Goal: Task Accomplishment & Management: Use online tool/utility

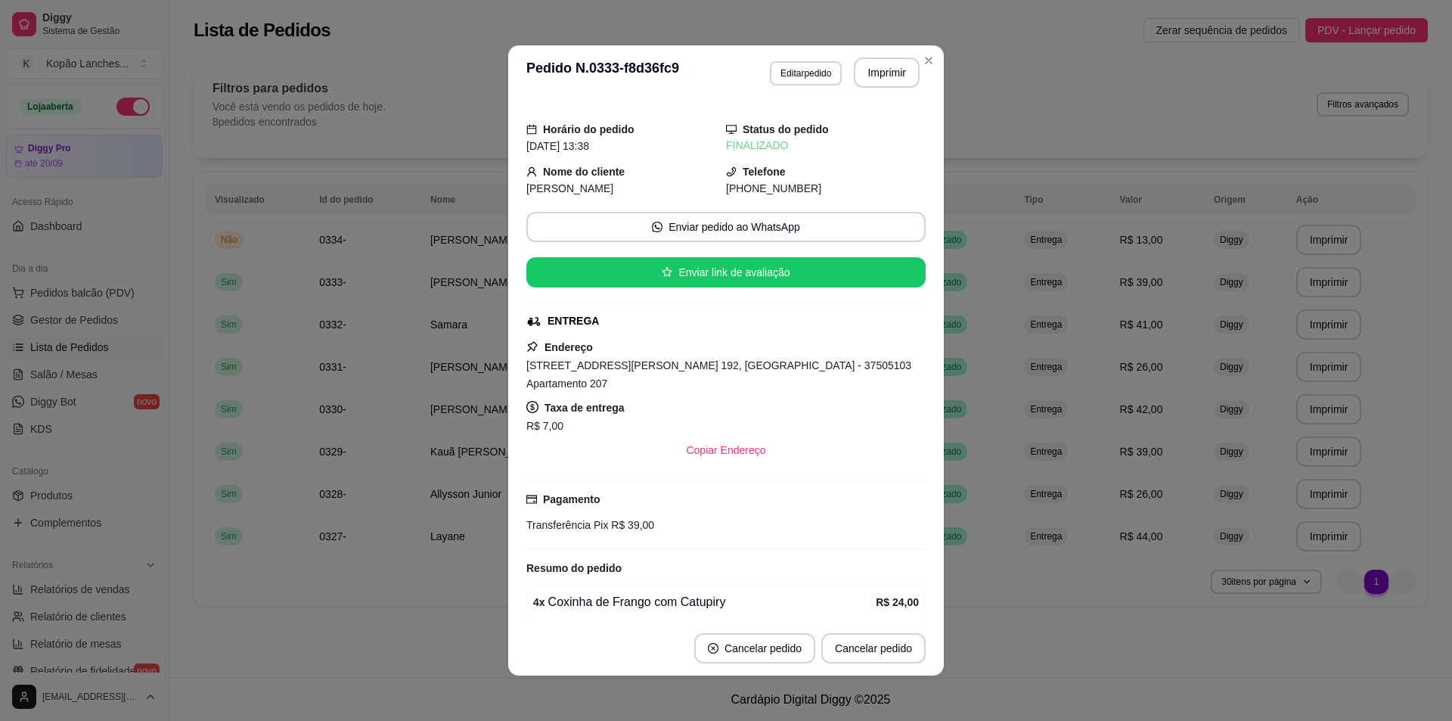
scroll to position [65, 0]
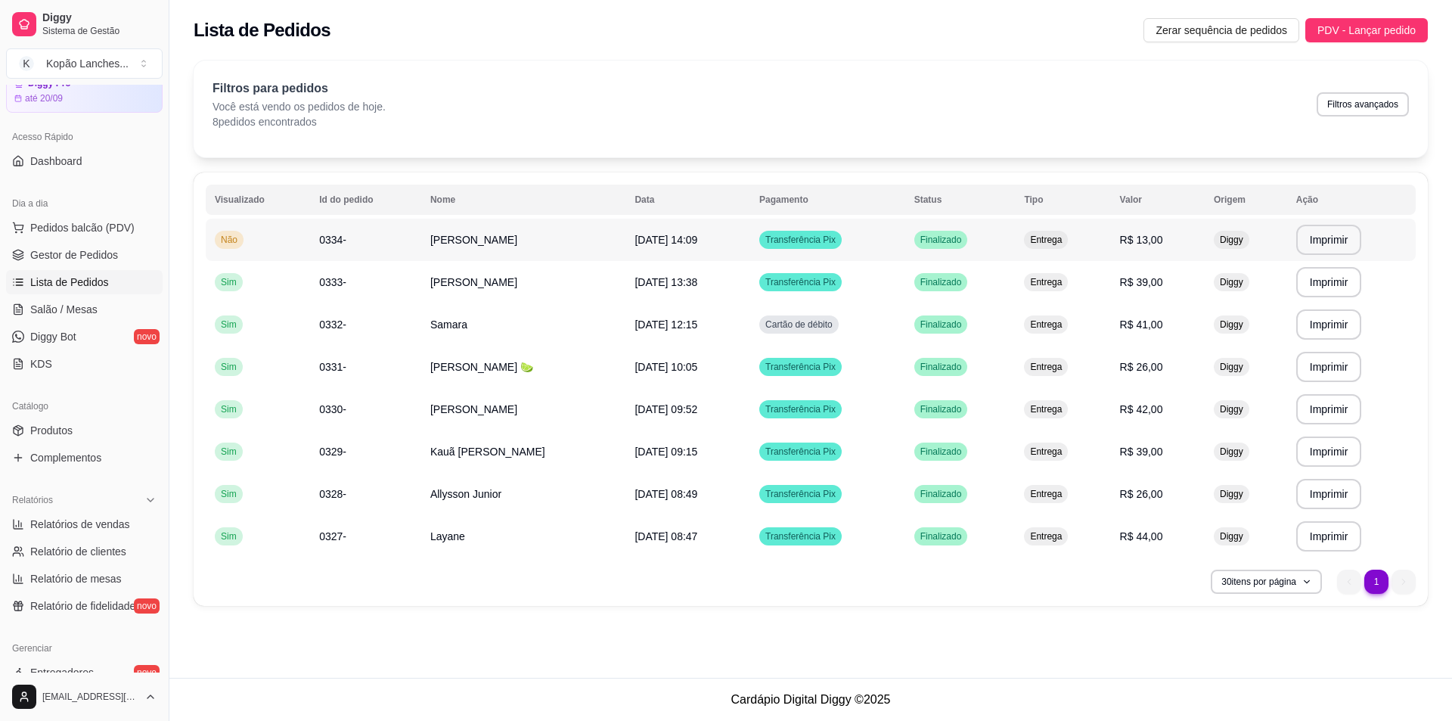
click at [697, 239] on span "[DATE] 14:09" at bounding box center [665, 240] width 63 height 12
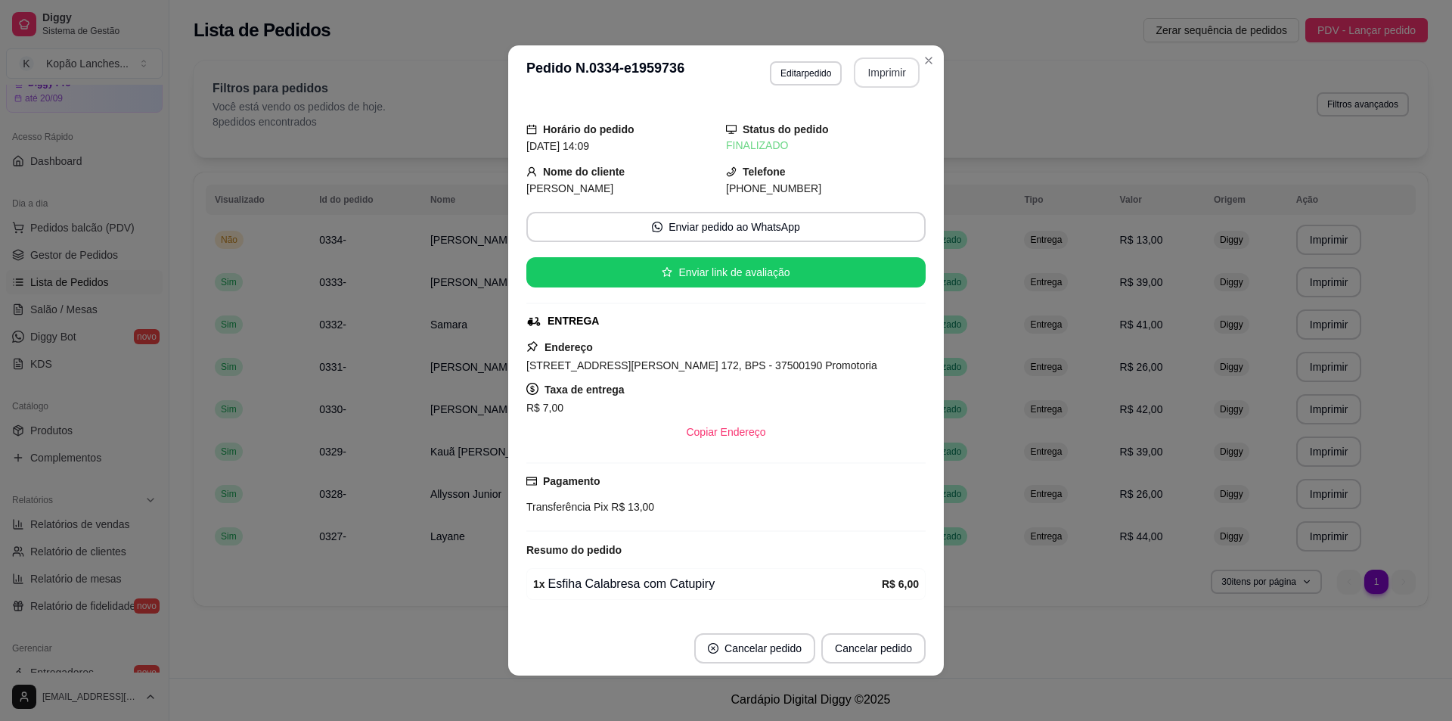
click at [903, 69] on button "Imprimir" at bounding box center [887, 72] width 66 height 30
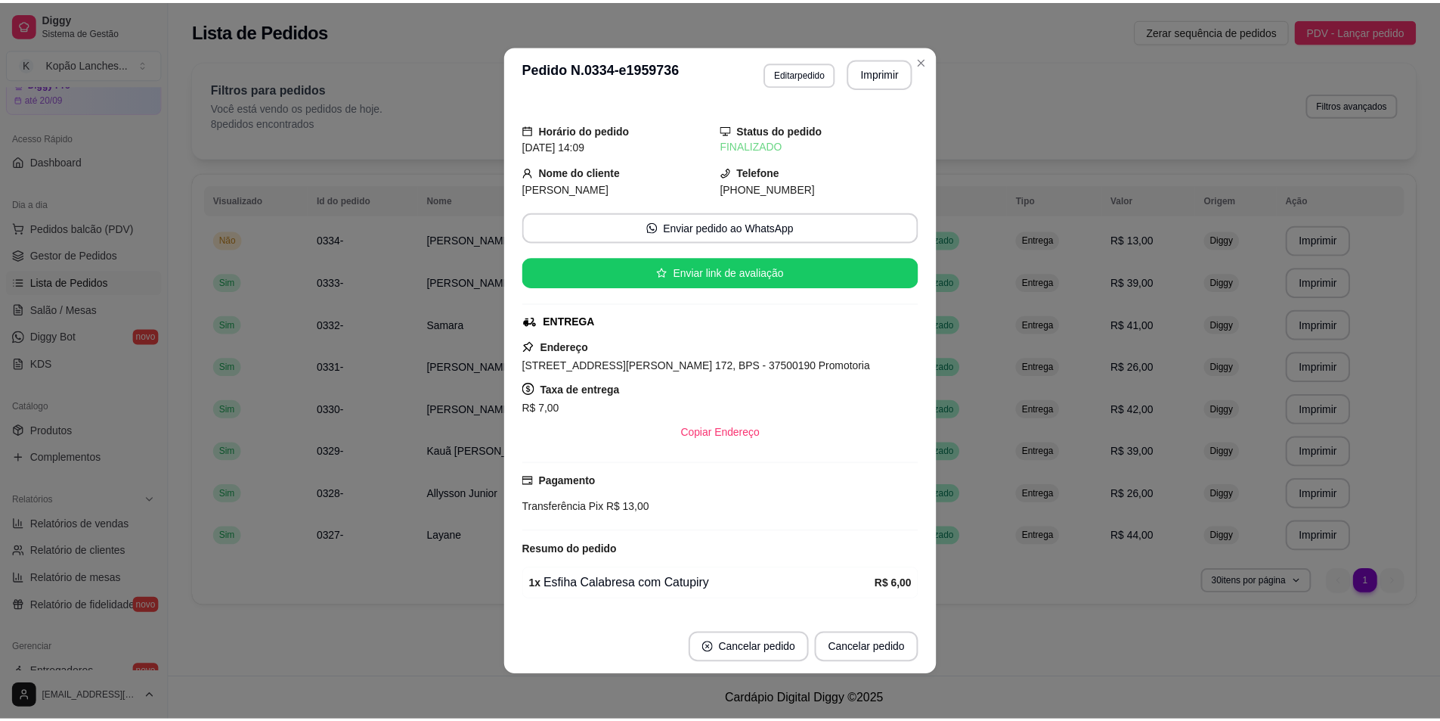
scroll to position [0, 0]
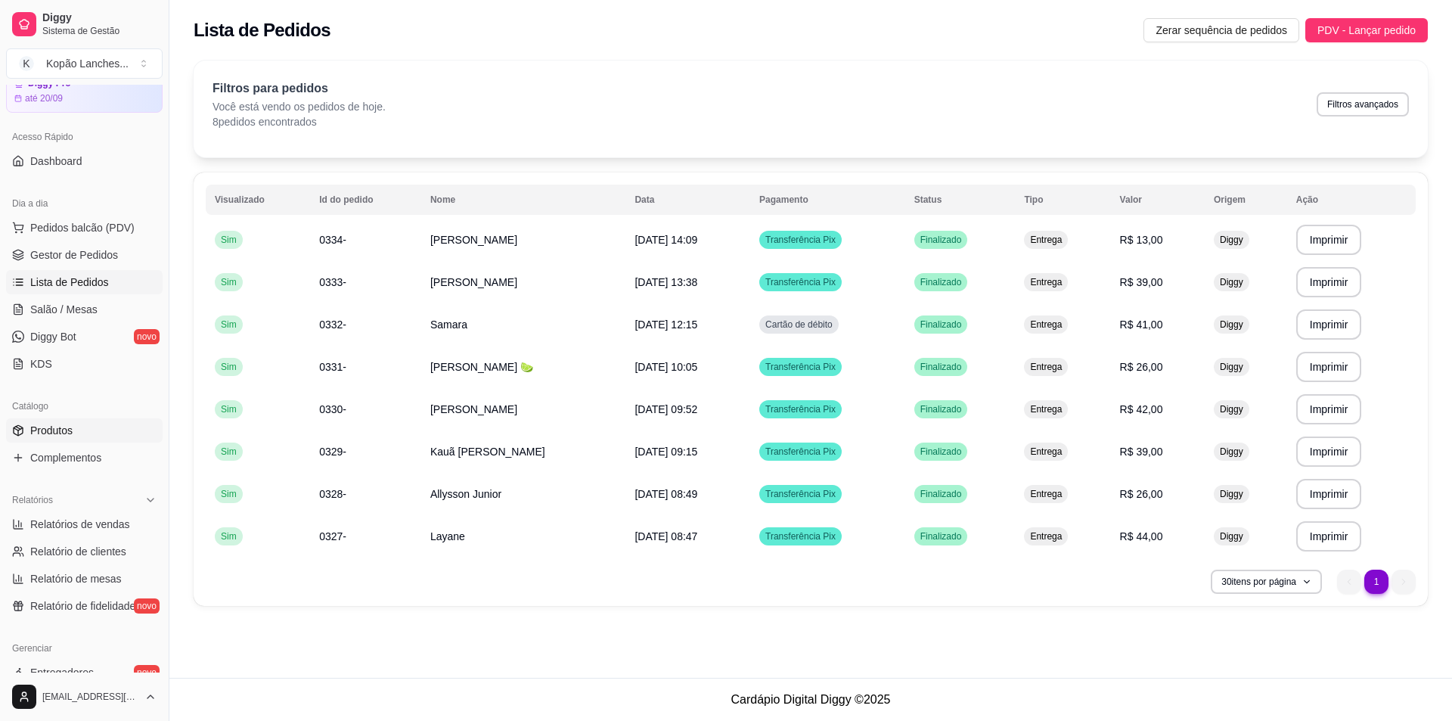
click at [55, 431] on span "Produtos" at bounding box center [51, 430] width 42 height 15
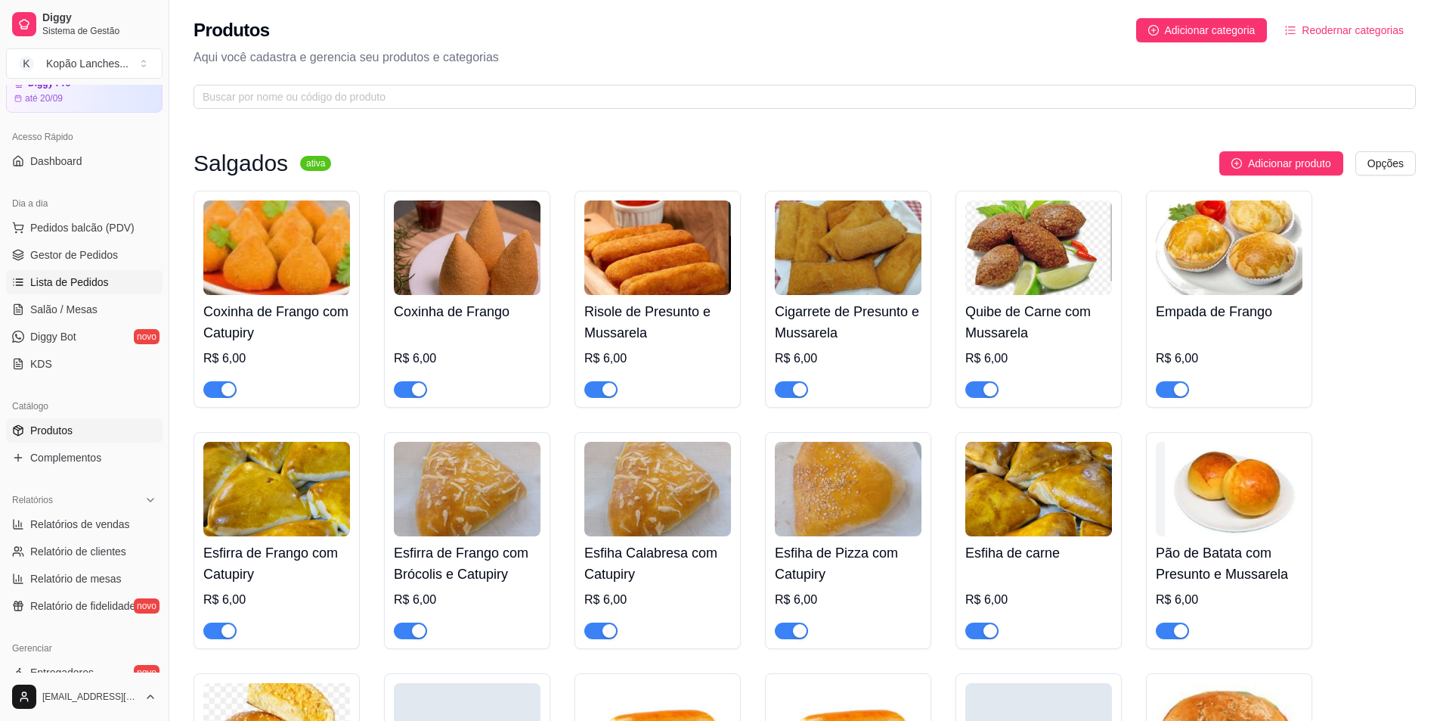
click at [73, 281] on span "Lista de Pedidos" at bounding box center [69, 281] width 79 height 15
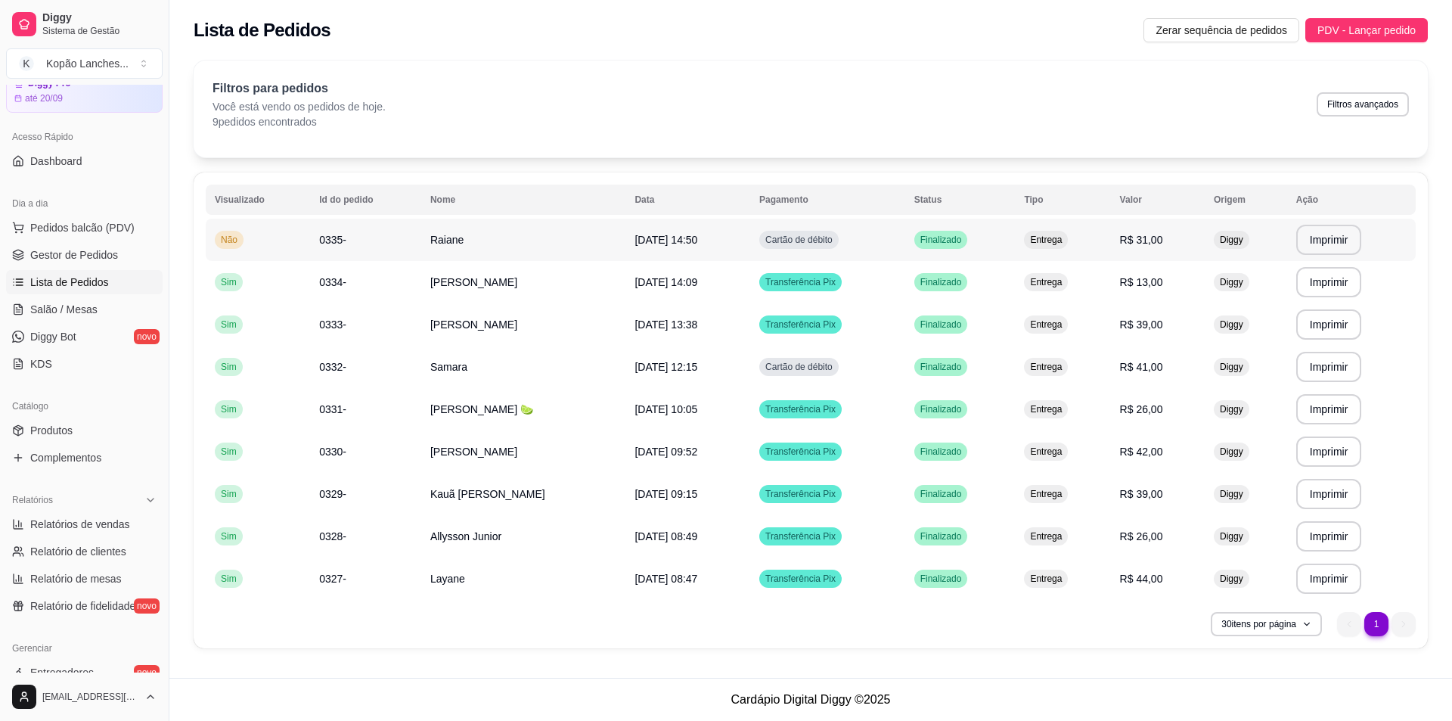
click at [697, 243] on span "[DATE] 14:50" at bounding box center [665, 240] width 63 height 12
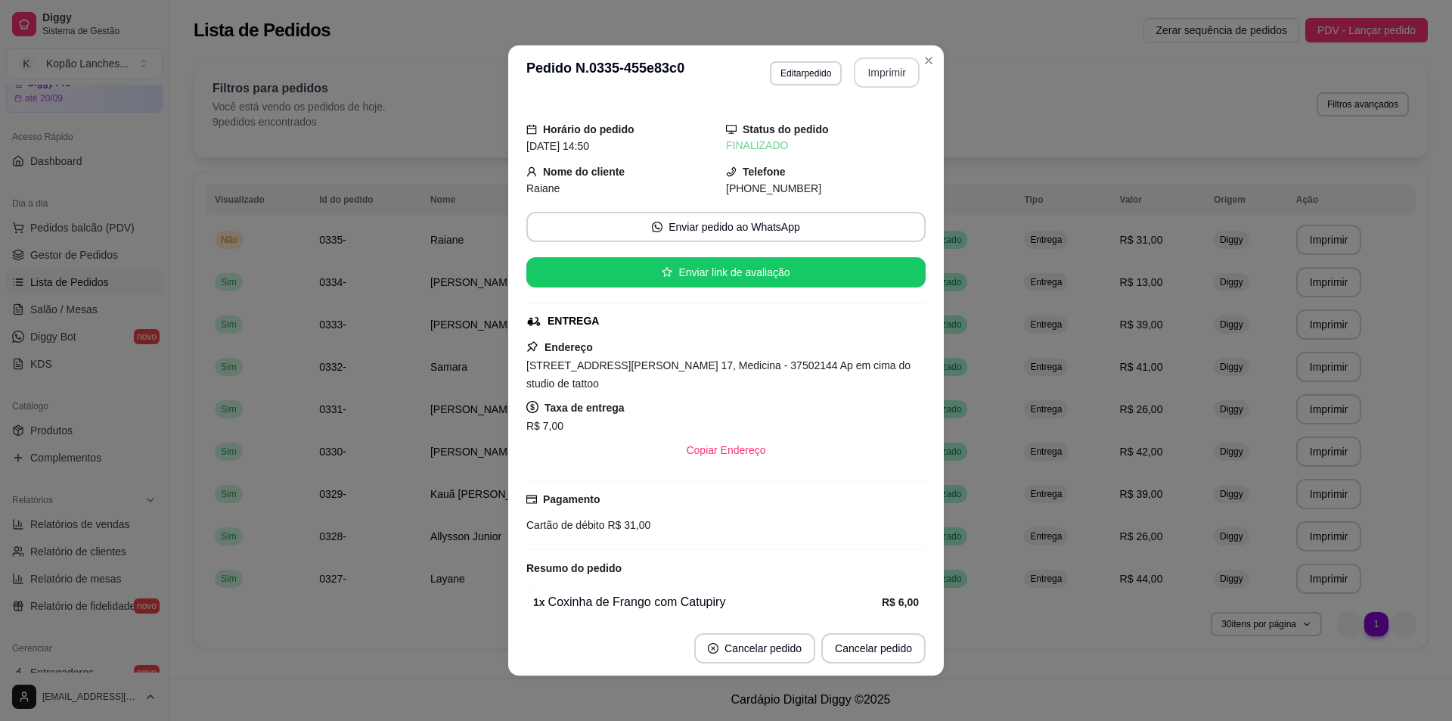
click at [885, 68] on button "Imprimir" at bounding box center [887, 72] width 66 height 30
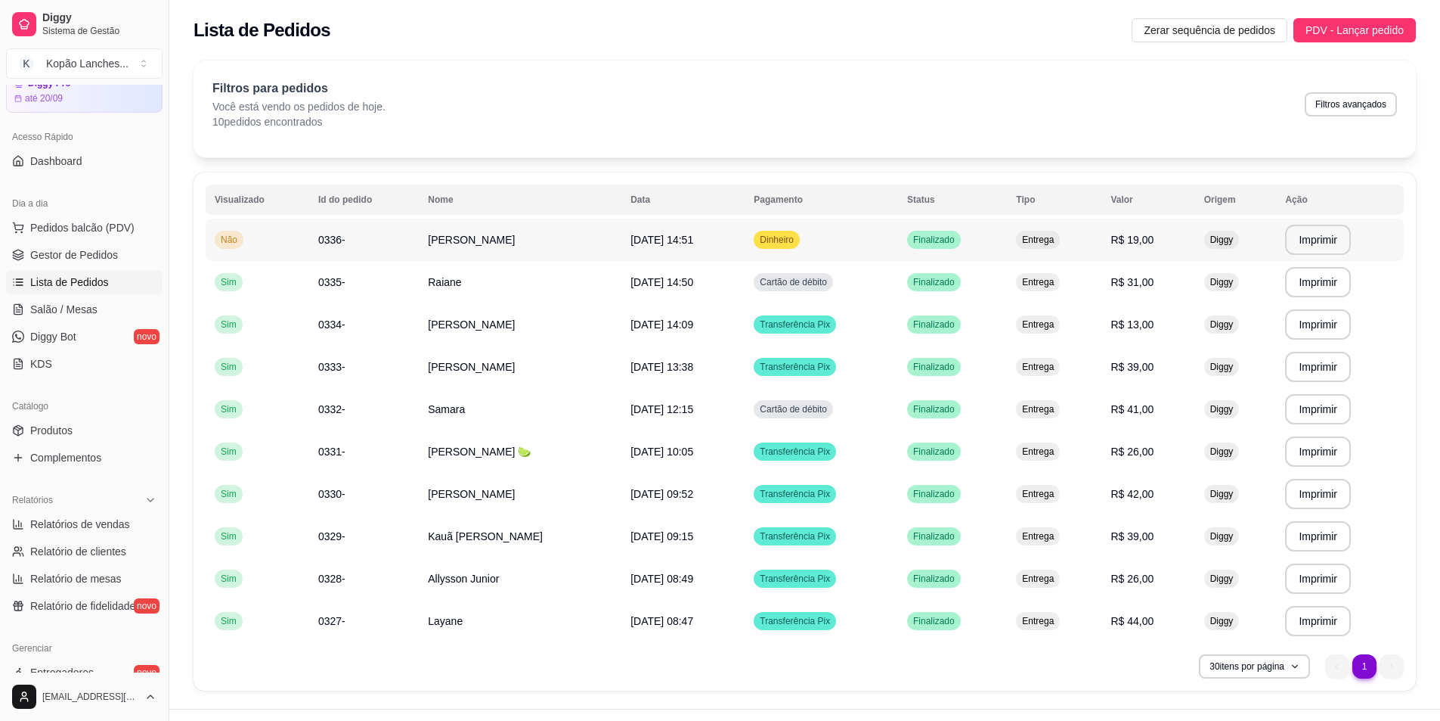
click at [693, 243] on span "[DATE] 14:51" at bounding box center [662, 240] width 63 height 12
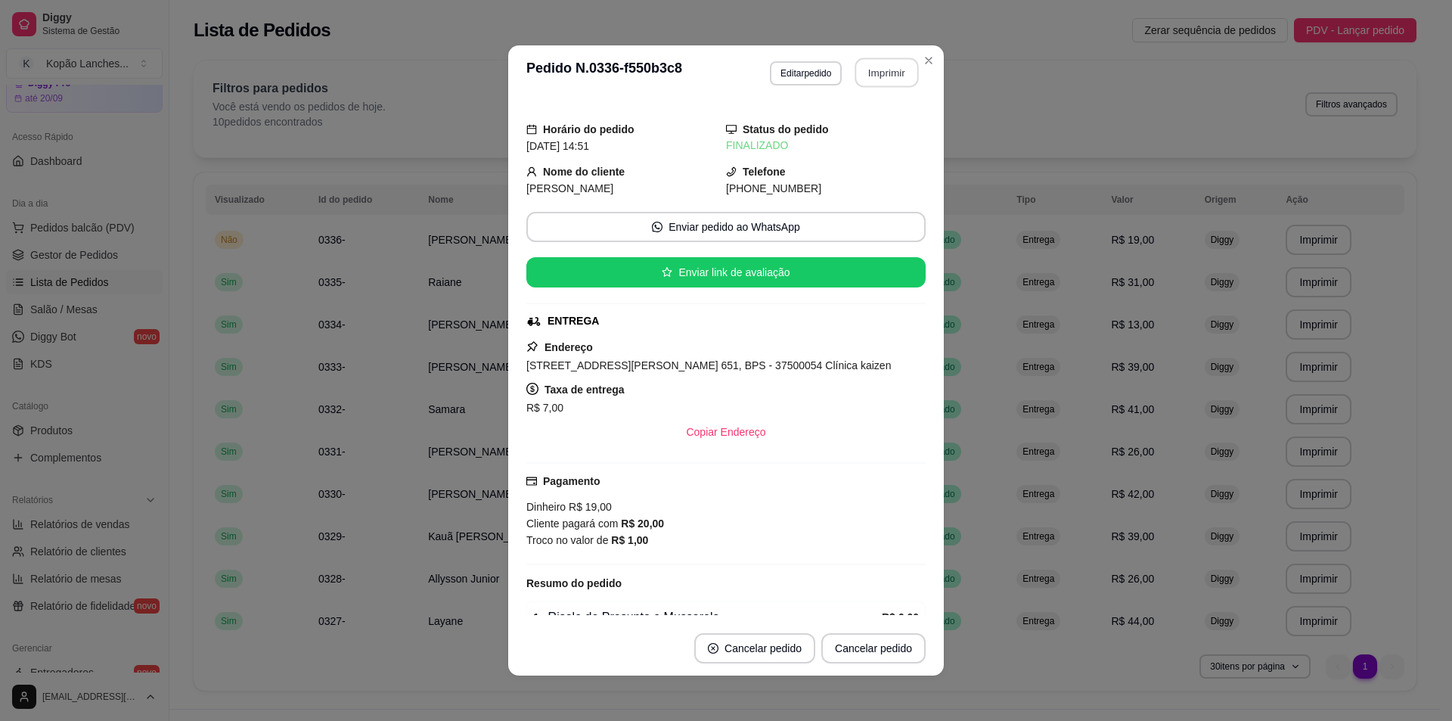
click at [875, 76] on button "Imprimir" at bounding box center [887, 72] width 64 height 29
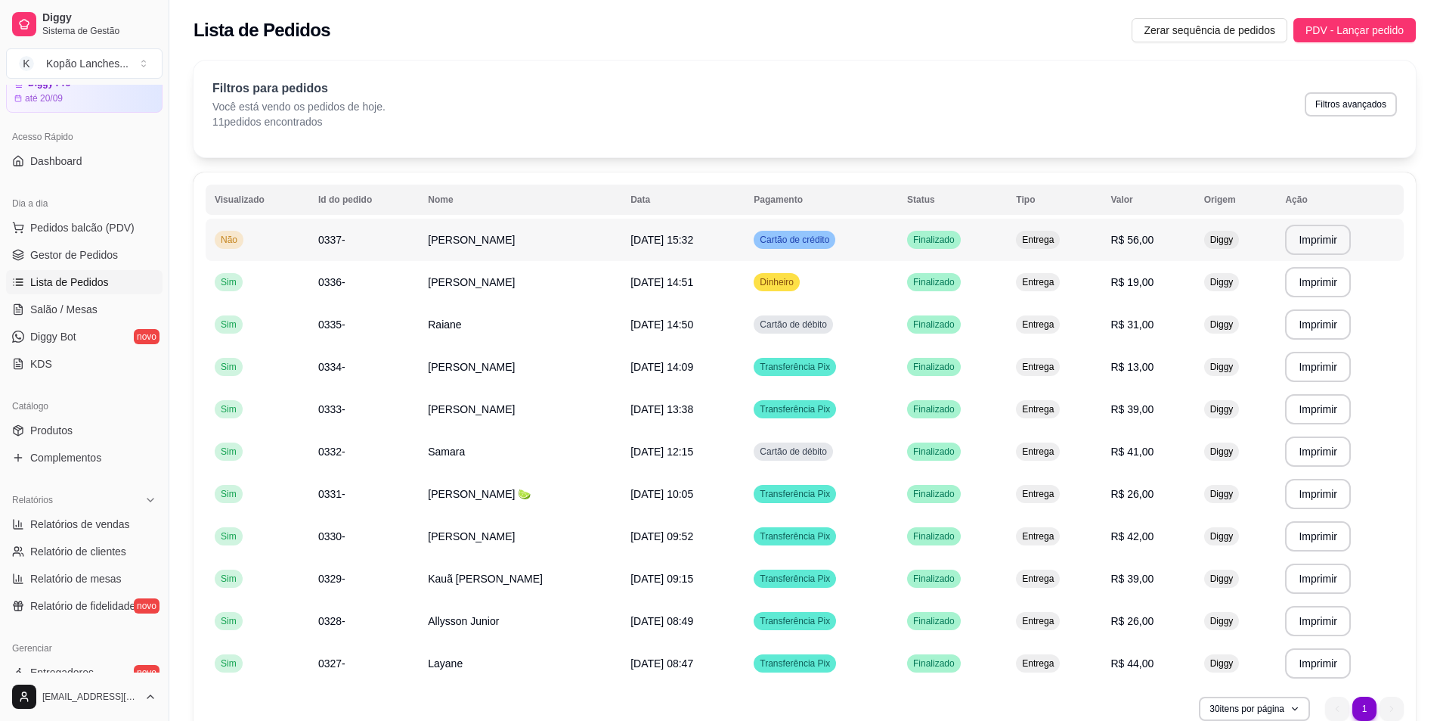
click at [745, 232] on td "[DATE] 15:32" at bounding box center [682, 239] width 123 height 42
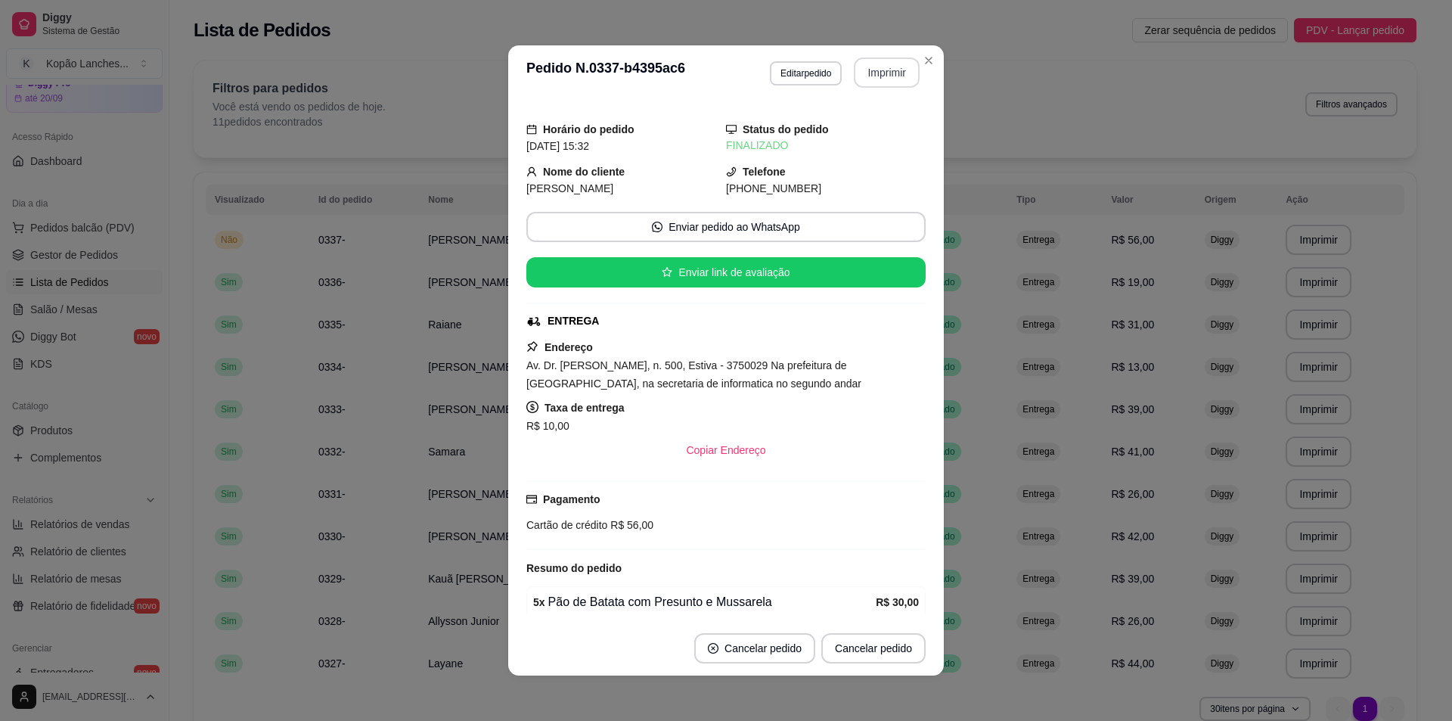
click at [865, 74] on button "Imprimir" at bounding box center [887, 72] width 66 height 30
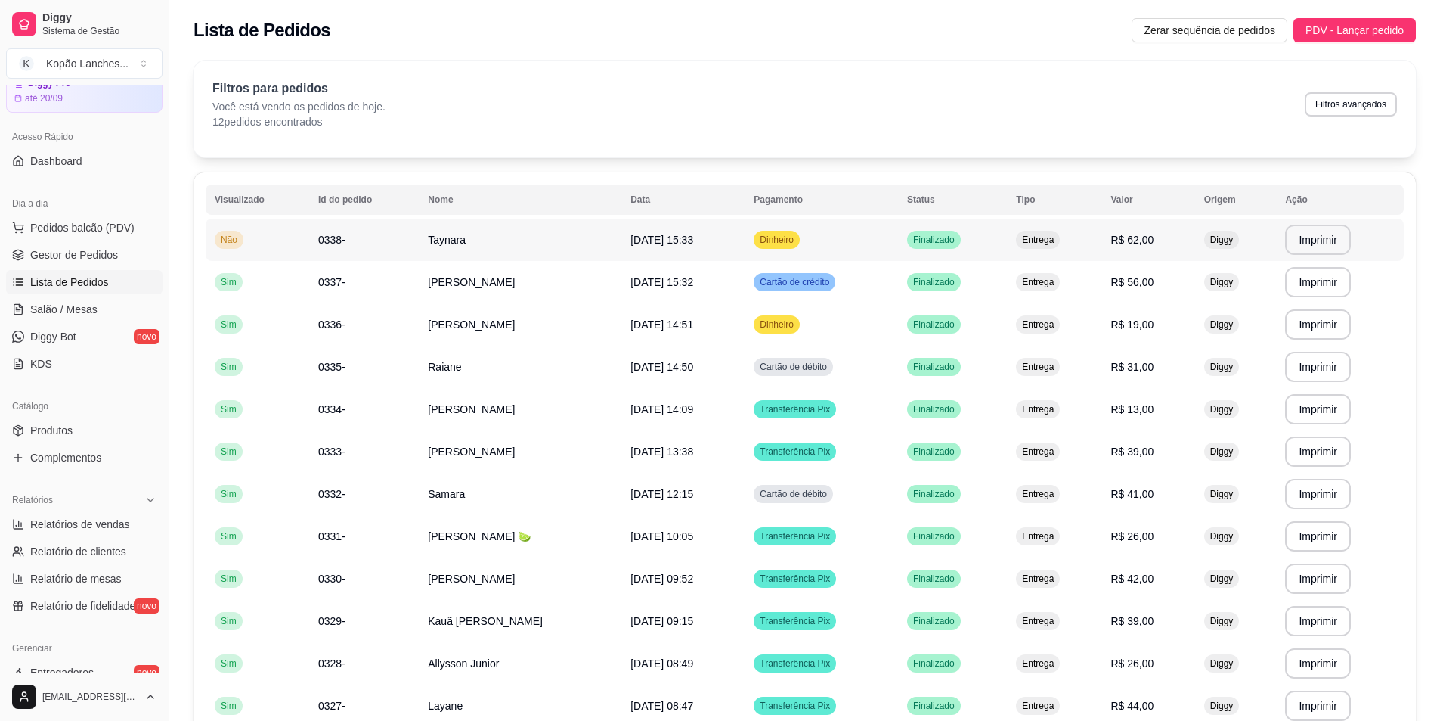
click at [687, 243] on span "[DATE] 15:33" at bounding box center [662, 240] width 63 height 12
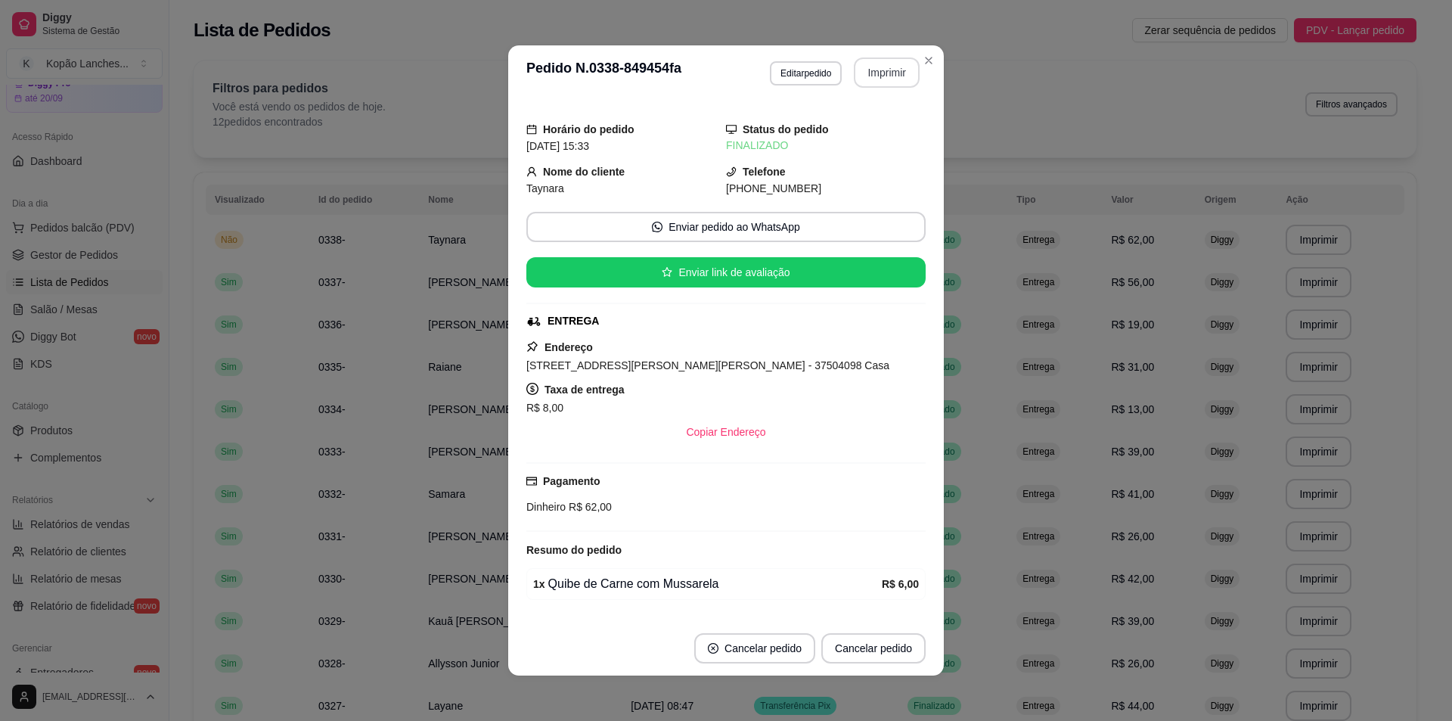
click at [894, 63] on button "Imprimir" at bounding box center [887, 72] width 66 height 30
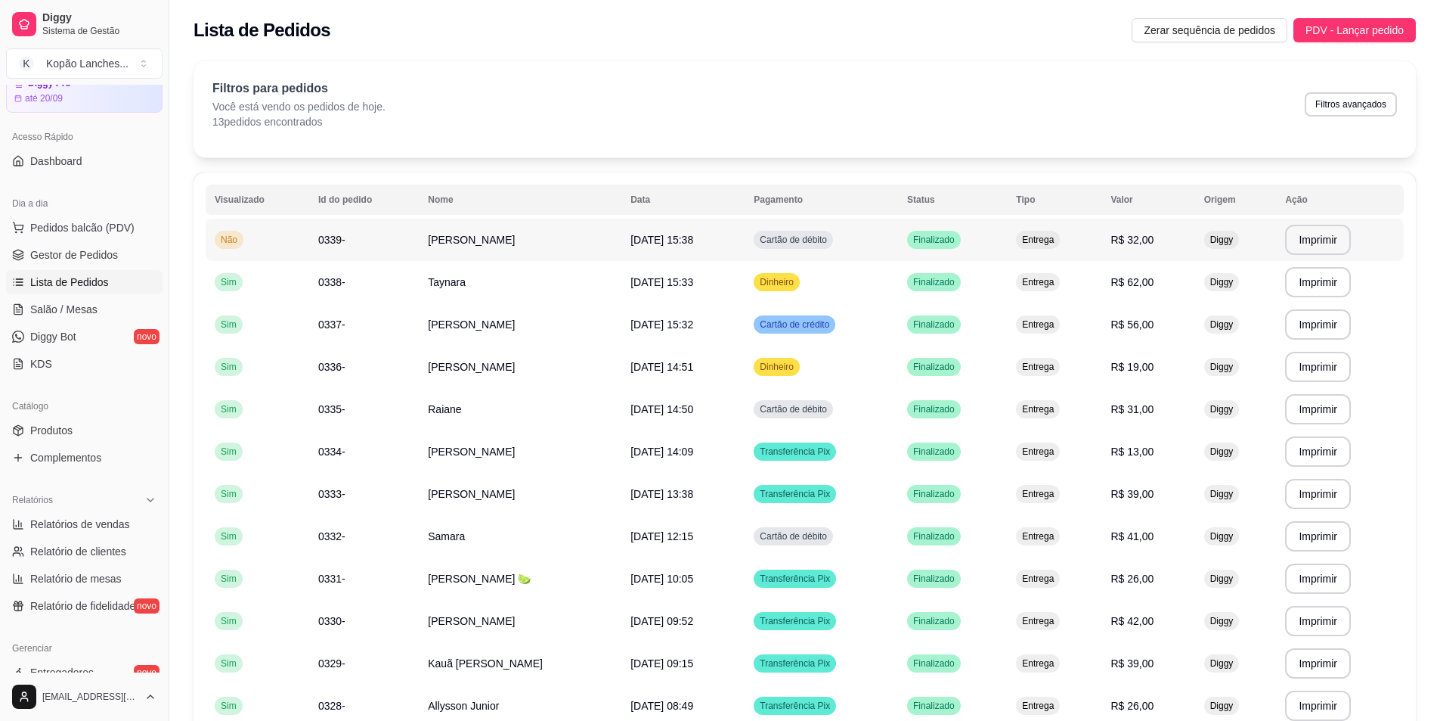
click at [671, 243] on span "[DATE] 15:38" at bounding box center [662, 240] width 63 height 12
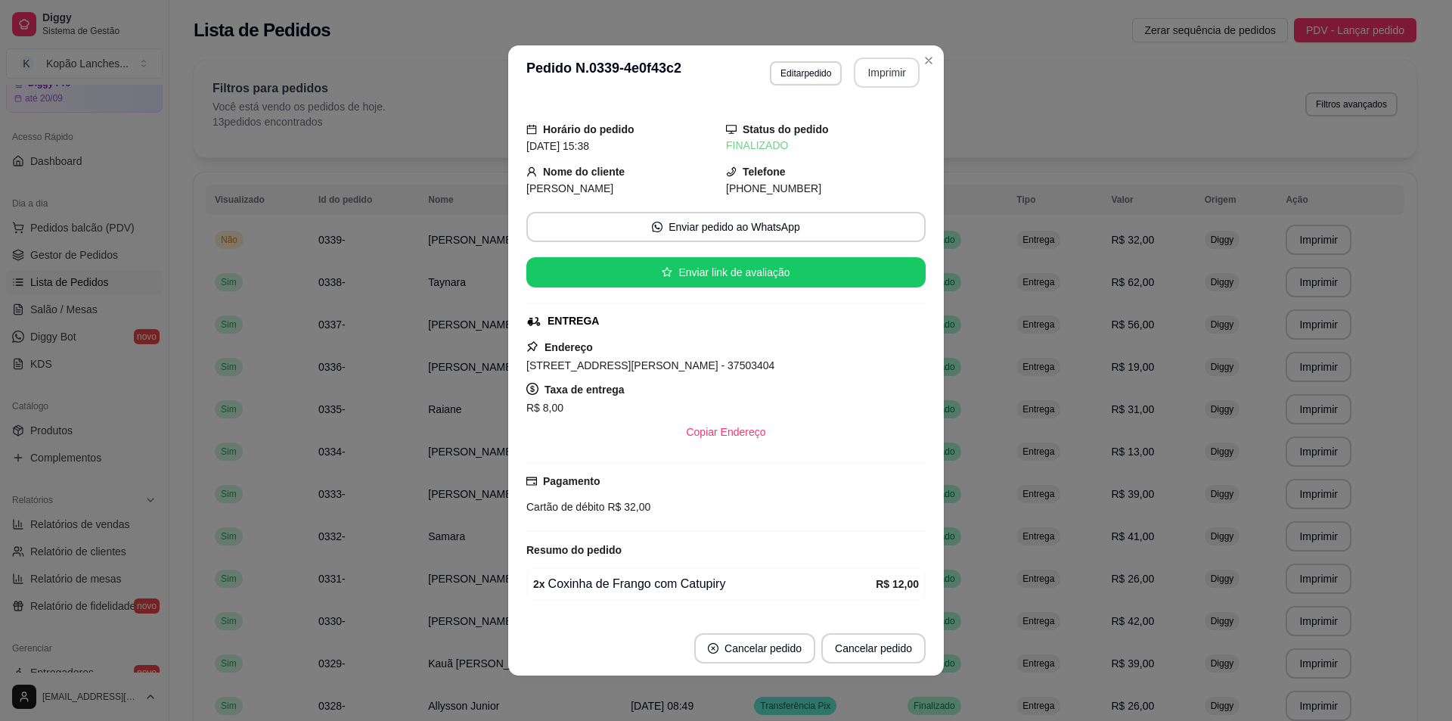
click at [863, 77] on button "Imprimir" at bounding box center [887, 72] width 66 height 30
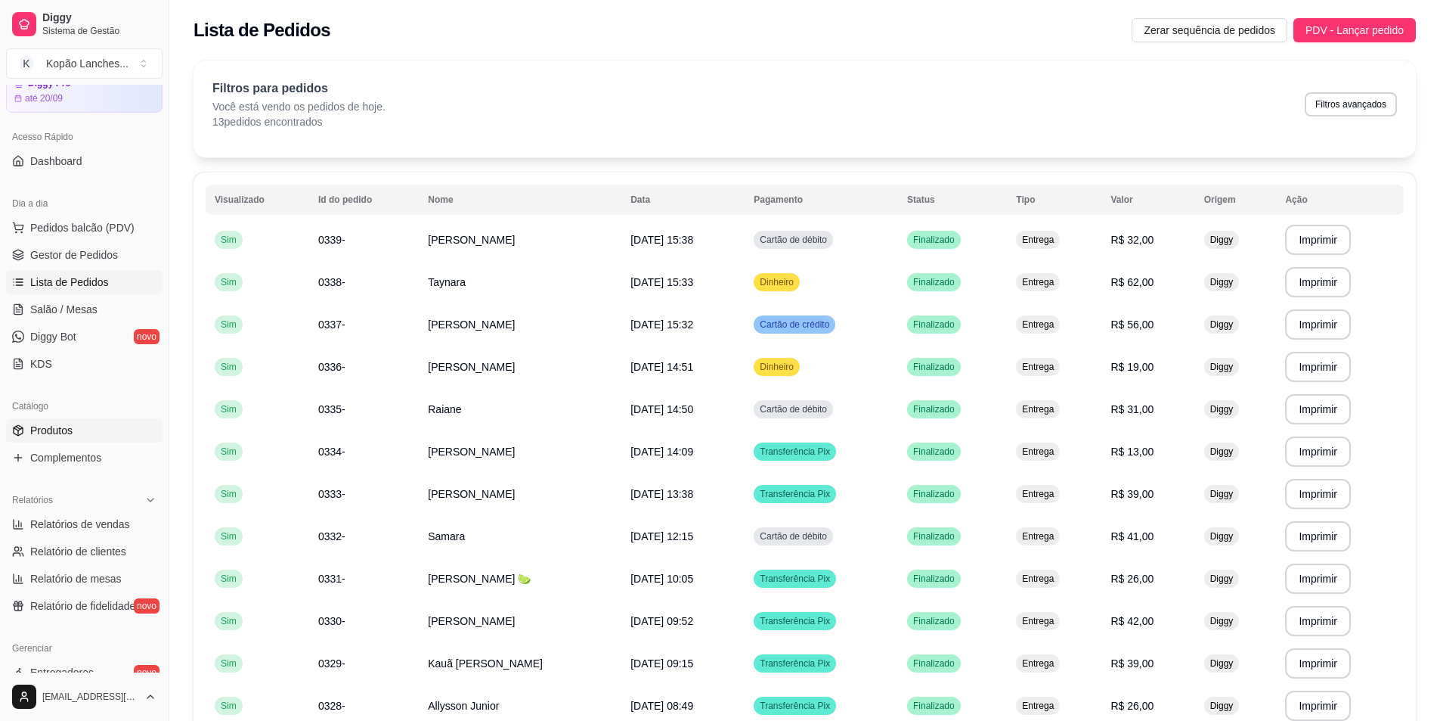
click at [69, 431] on span "Produtos" at bounding box center [51, 430] width 42 height 15
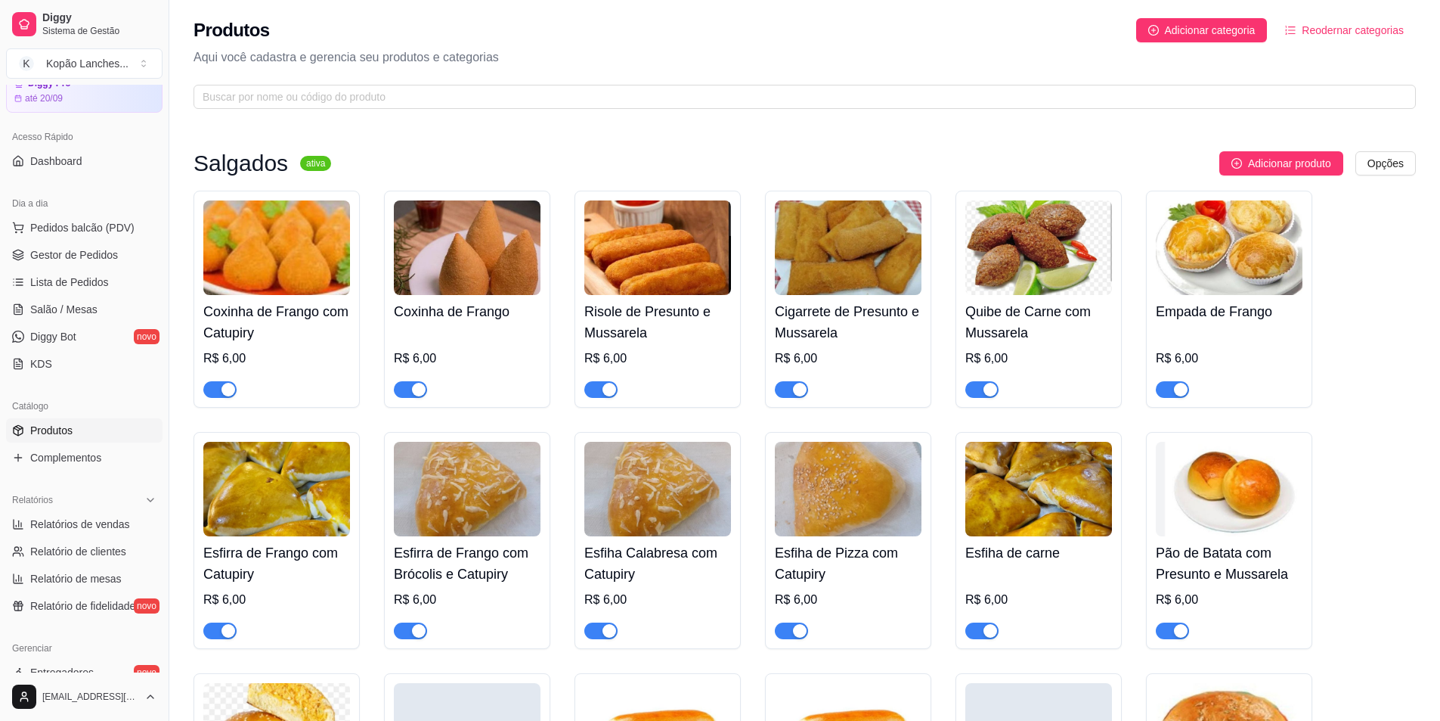
click at [404, 637] on span "button" at bounding box center [410, 630] width 33 height 17
click at [596, 630] on span "button" at bounding box center [600, 630] width 33 height 17
click at [1169, 386] on span "button" at bounding box center [1172, 389] width 33 height 17
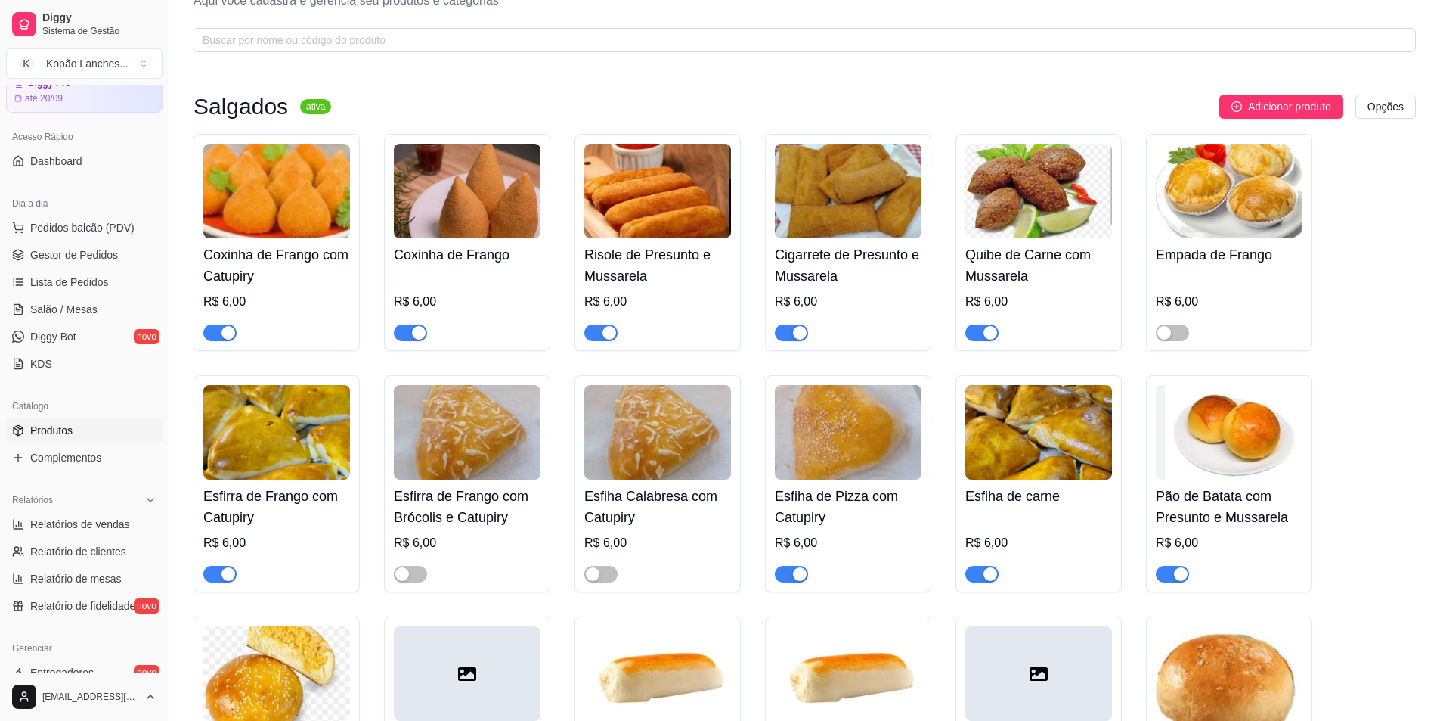
scroll to position [302, 0]
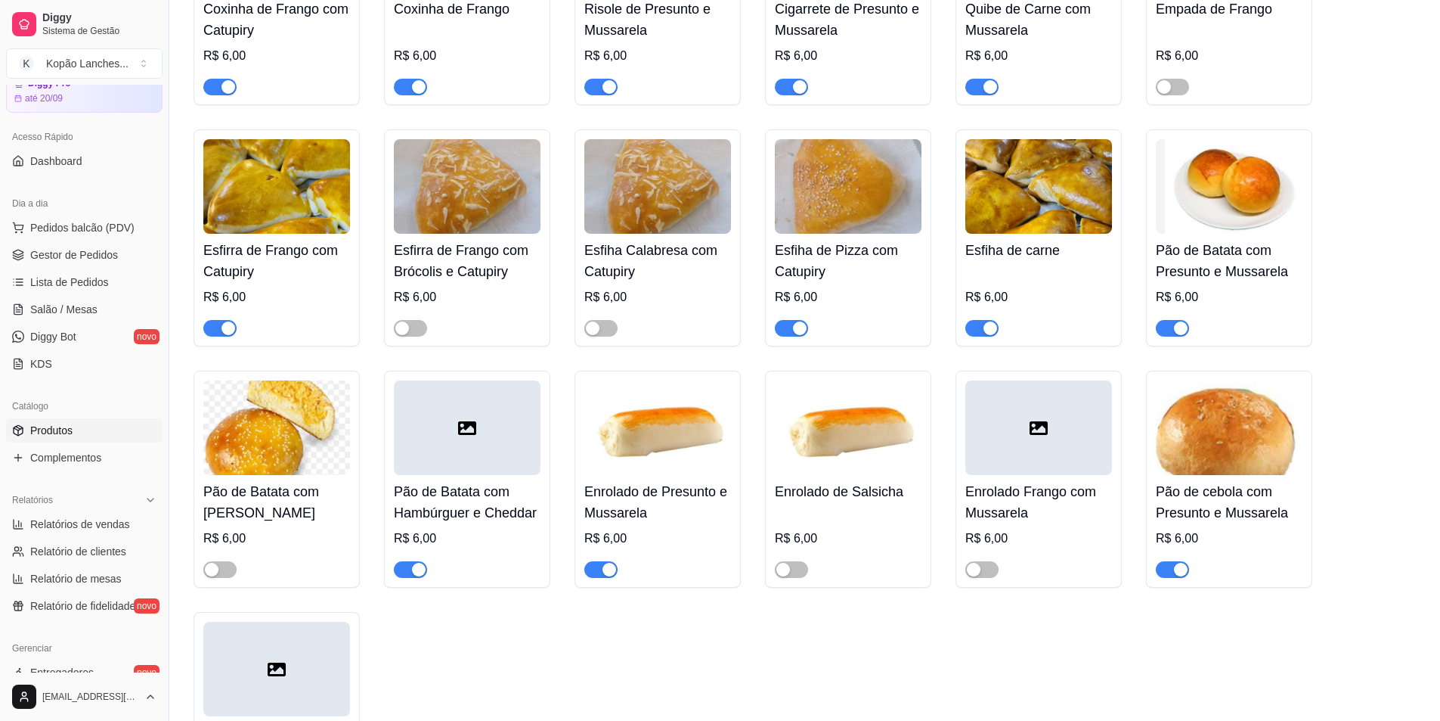
click at [415, 575] on div "button" at bounding box center [419, 569] width 14 height 14
click at [1172, 572] on button "button" at bounding box center [1172, 569] width 33 height 17
click at [793, 332] on div "button" at bounding box center [800, 328] width 14 height 14
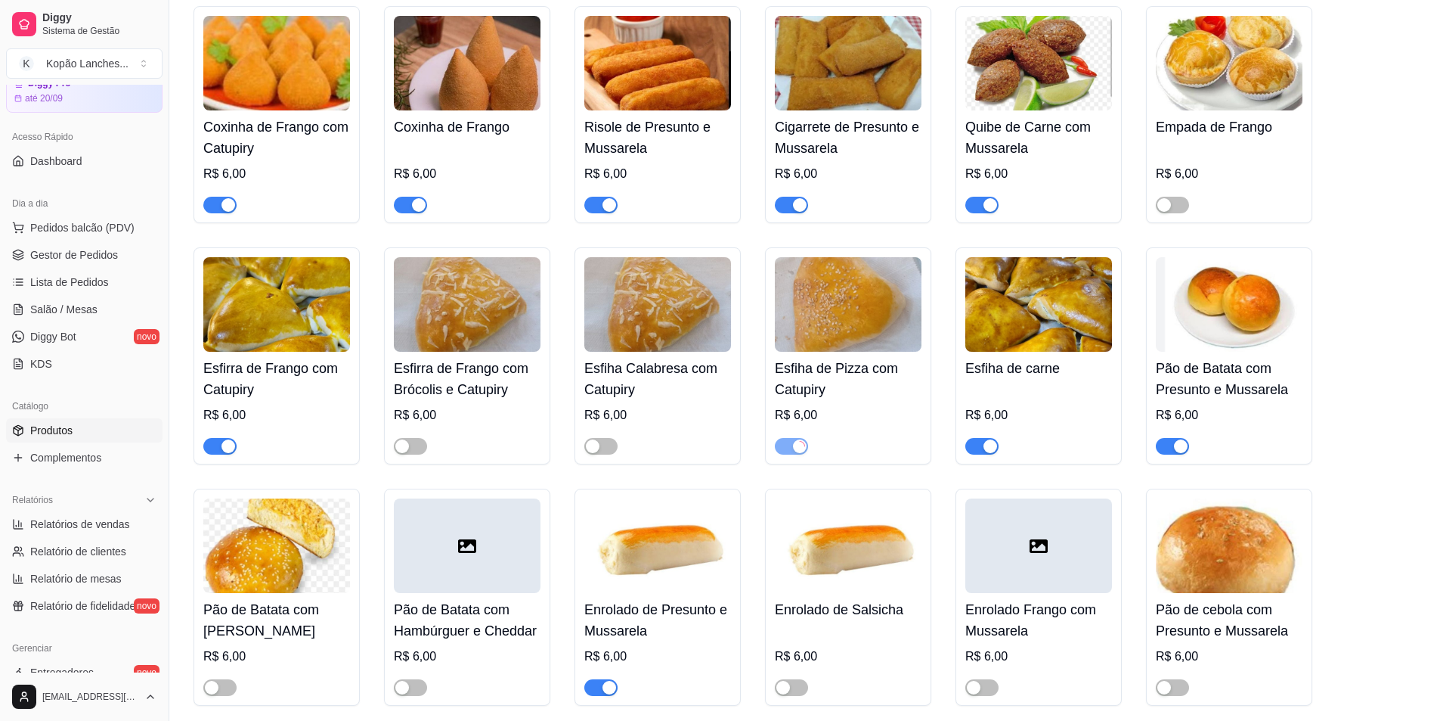
scroll to position [0, 0]
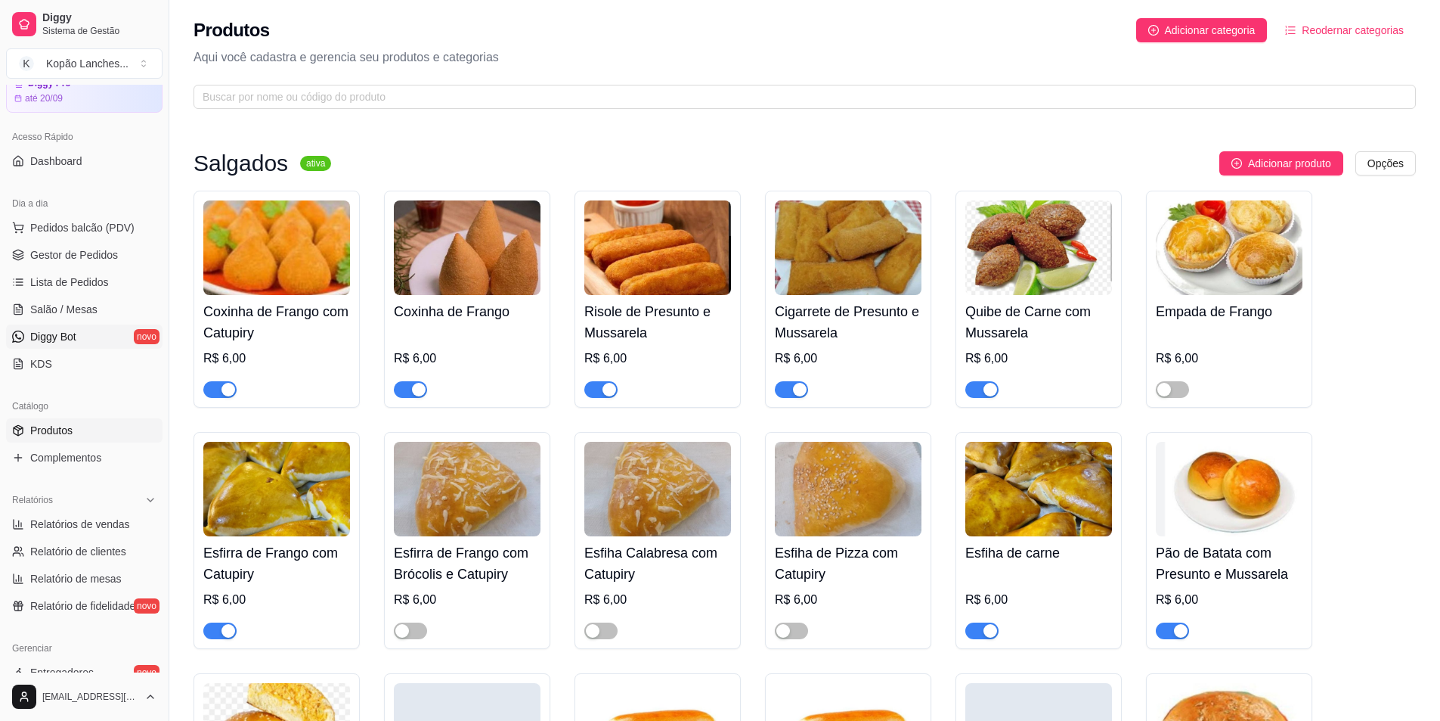
click at [87, 336] on link "Diggy Bot novo" at bounding box center [84, 336] width 157 height 24
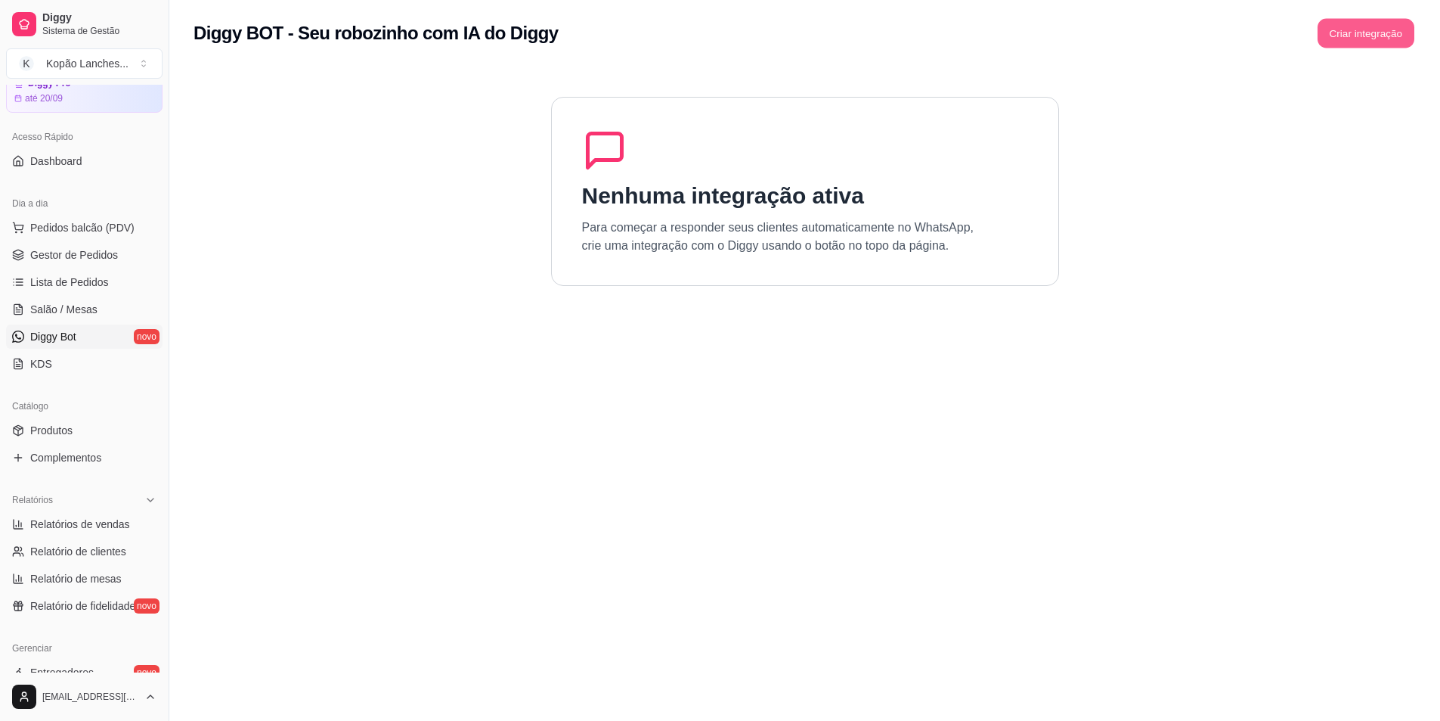
click at [1368, 24] on button "Criar integração" at bounding box center [1366, 33] width 97 height 29
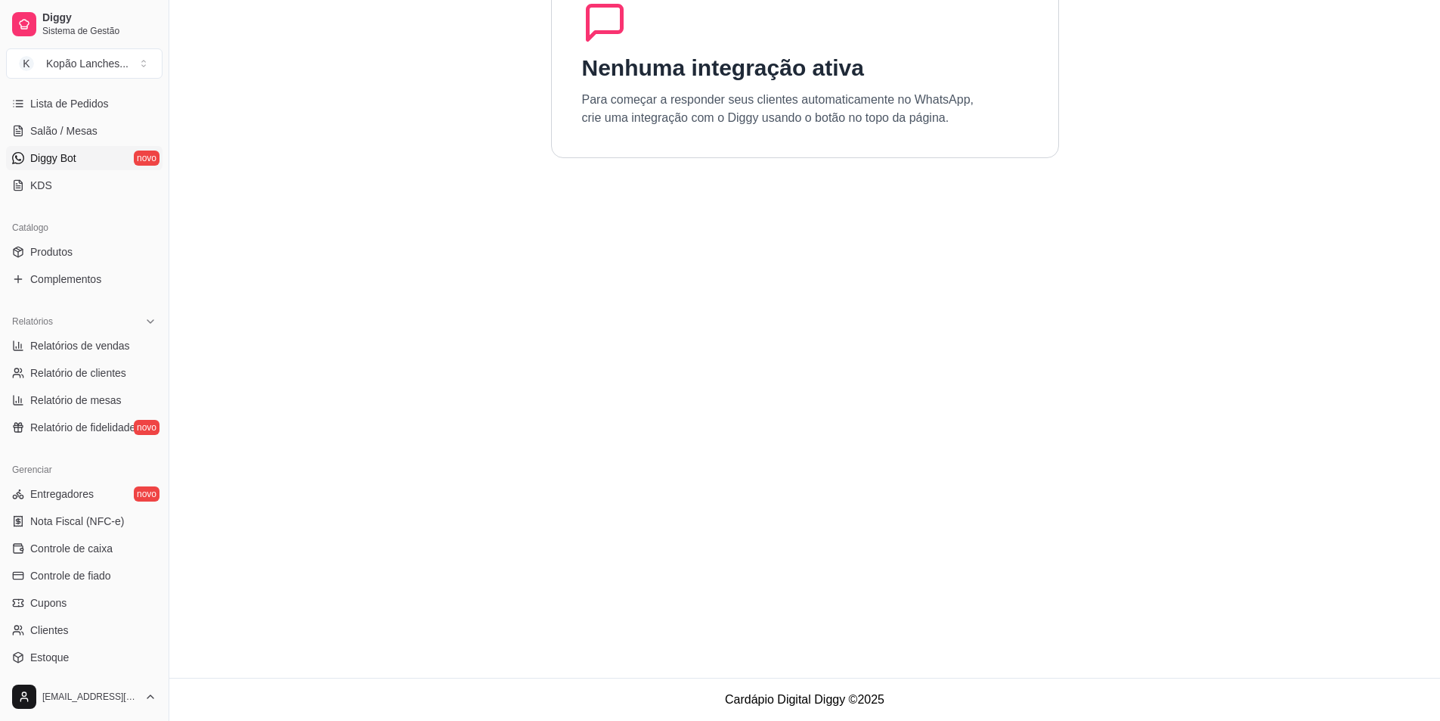
scroll to position [216, 0]
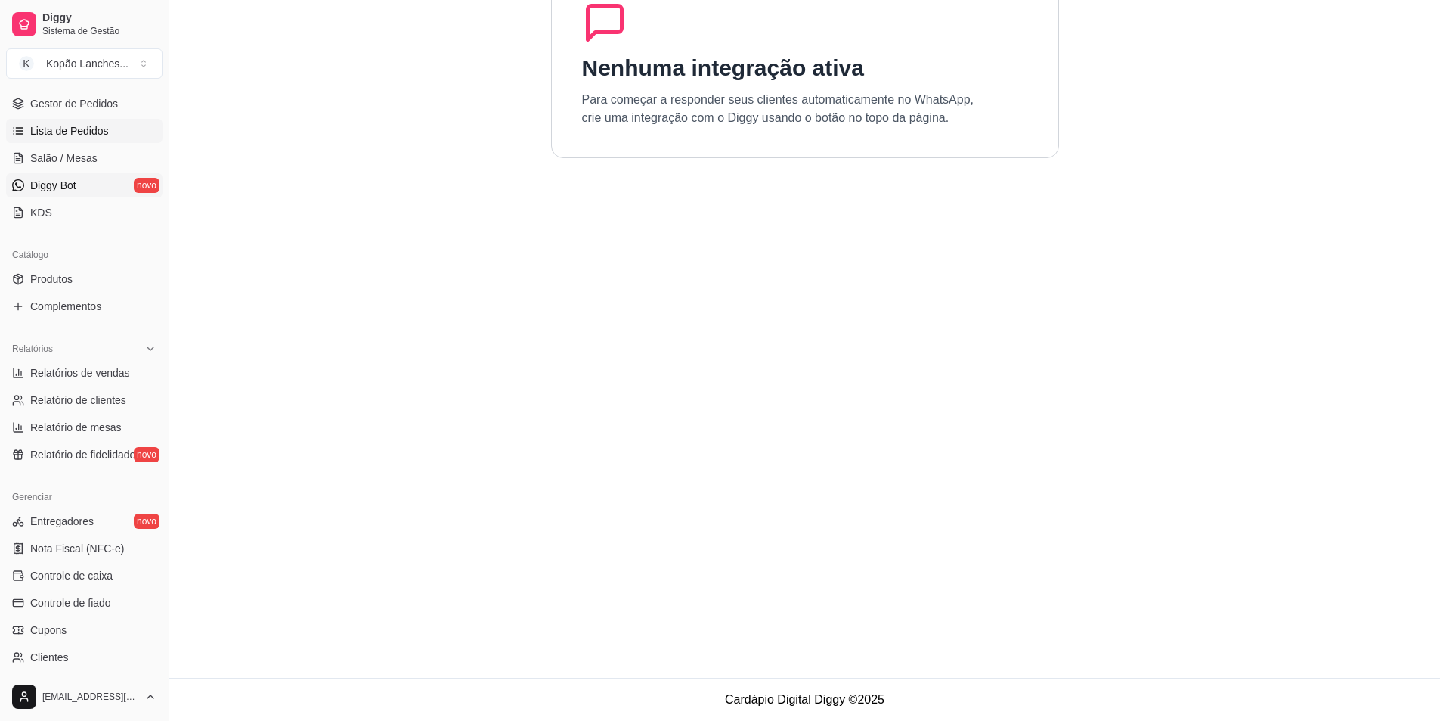
click at [73, 126] on span "Lista de Pedidos" at bounding box center [69, 130] width 79 height 15
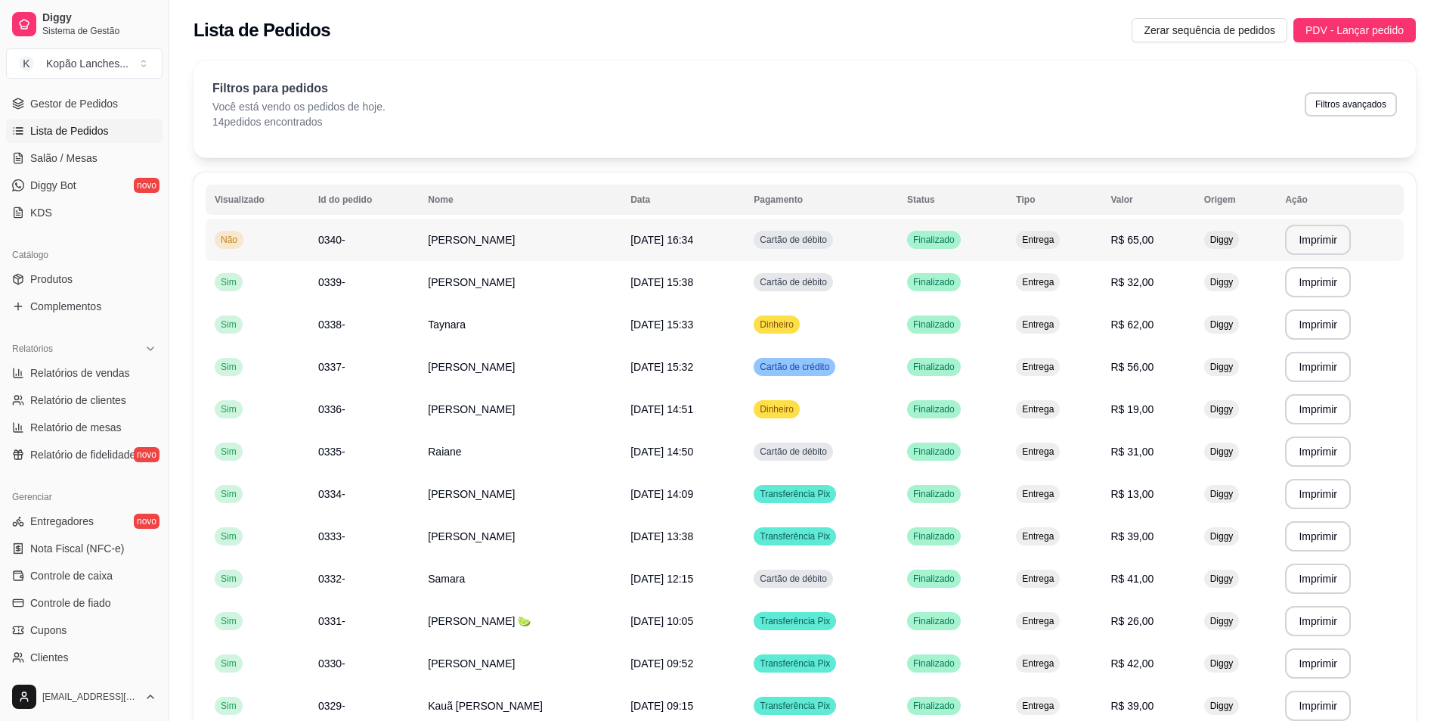
click at [693, 246] on span "[DATE] 16:34" at bounding box center [662, 240] width 63 height 12
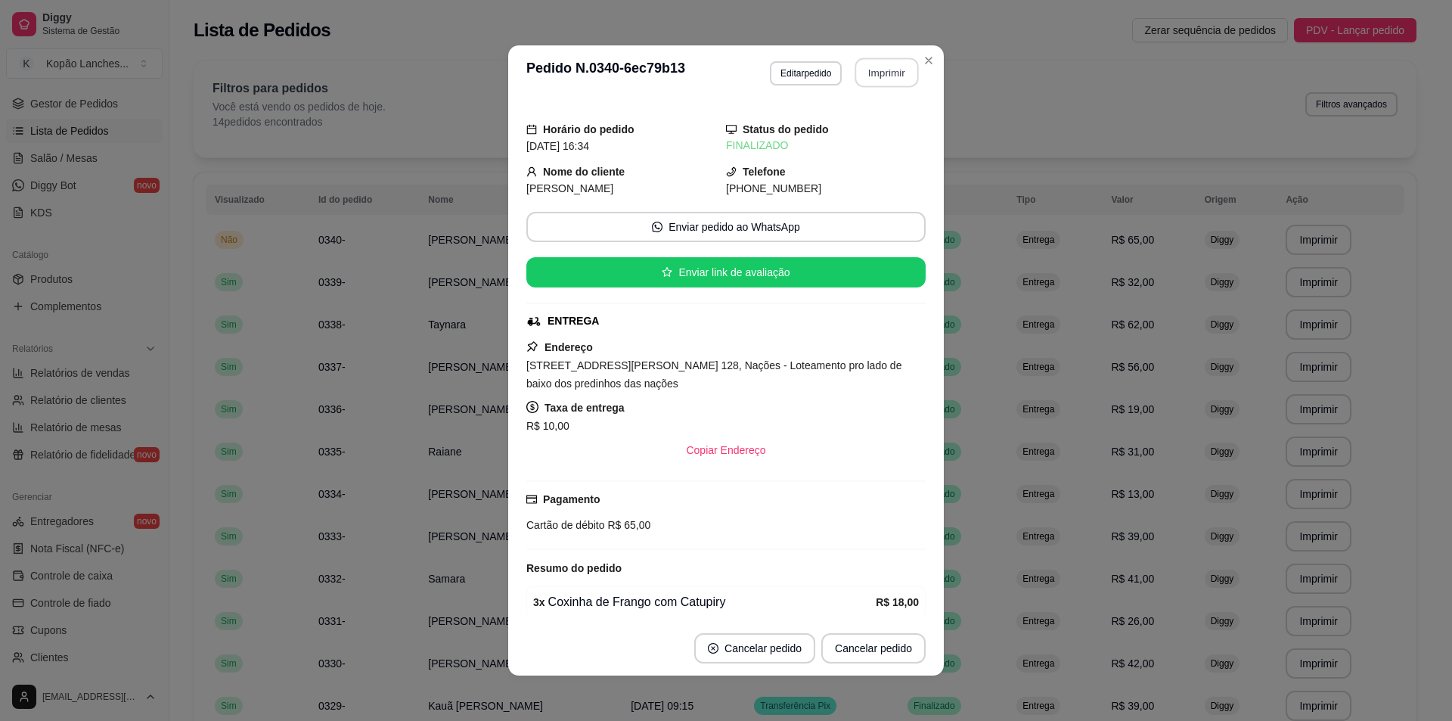
click at [893, 70] on button "Imprimir" at bounding box center [887, 72] width 64 height 29
